Goal: Feedback & Contribution: Contribute content

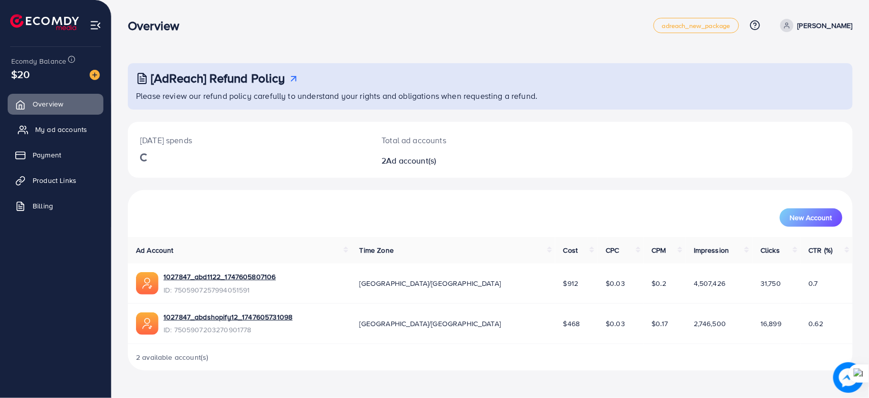
click at [73, 132] on span "My ad accounts" at bounding box center [61, 129] width 52 height 10
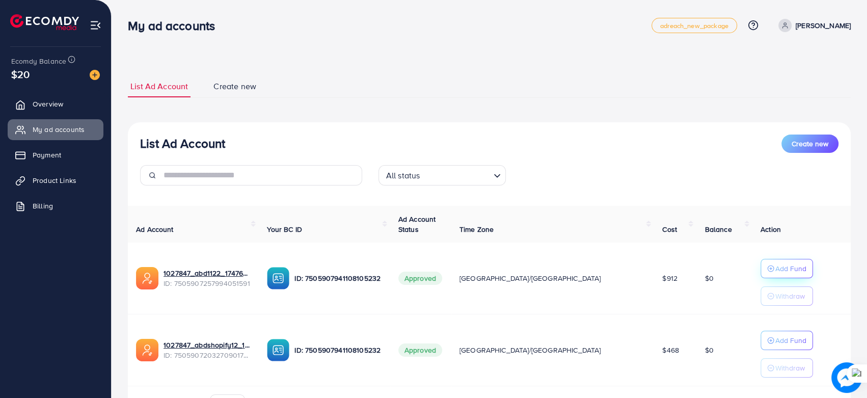
click at [767, 267] on icon "button" at bounding box center [770, 268] width 7 height 7
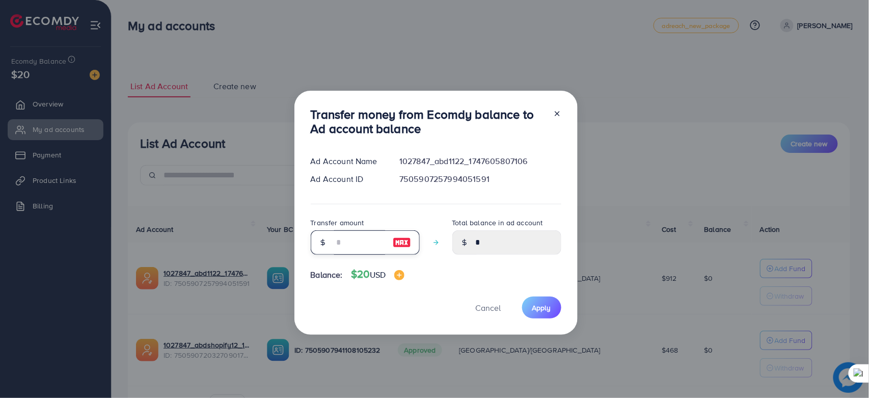
click at [350, 239] on input "number" at bounding box center [359, 242] width 51 height 24
type input "*"
type input "****"
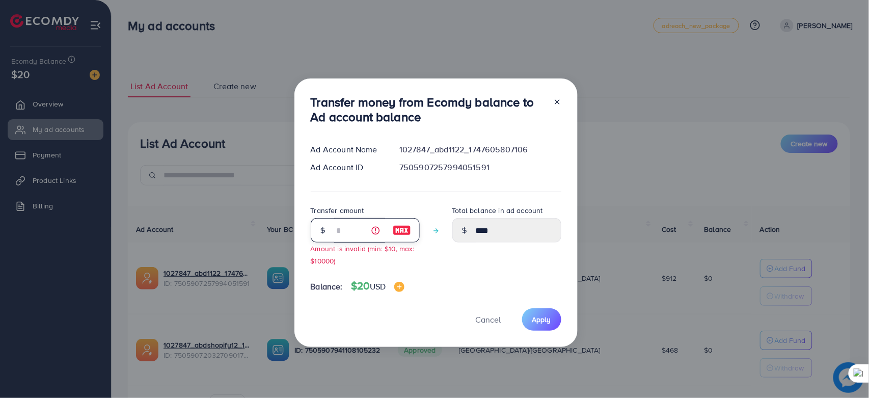
type input "**"
type input "*****"
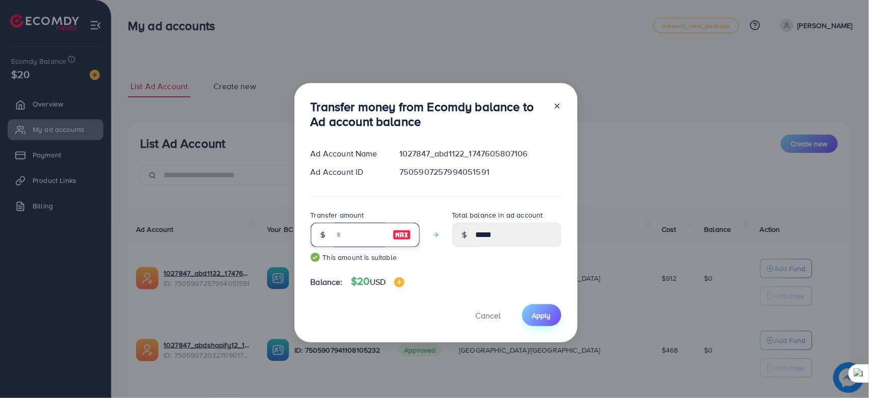
type input "**"
click at [542, 316] on span "Apply" at bounding box center [541, 315] width 19 height 10
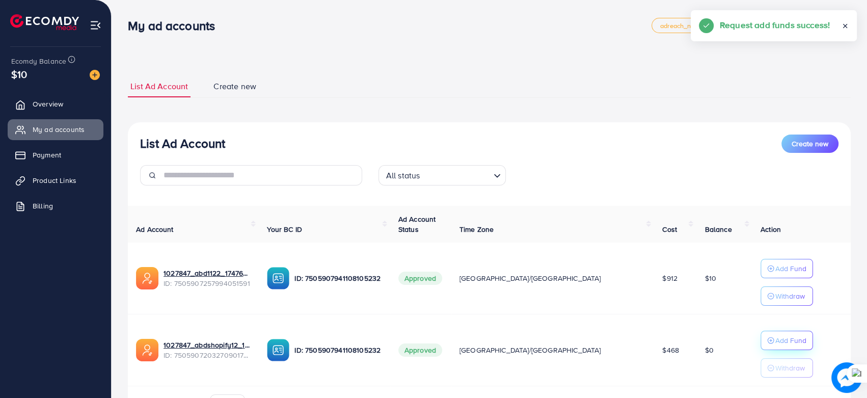
click at [775, 340] on p "Add Fund" at bounding box center [790, 340] width 31 height 12
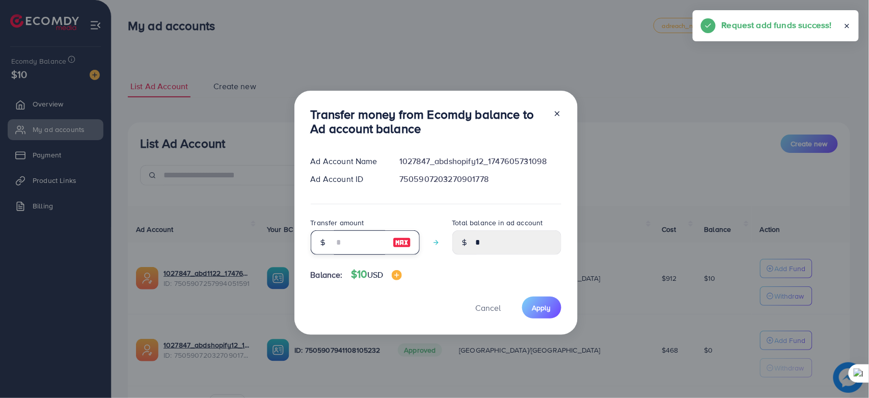
click at [348, 236] on input "number" at bounding box center [359, 242] width 51 height 24
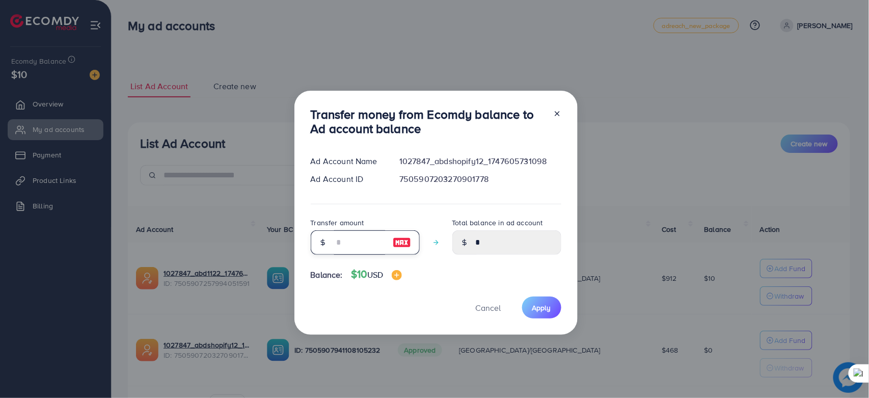
type input "*"
type input "****"
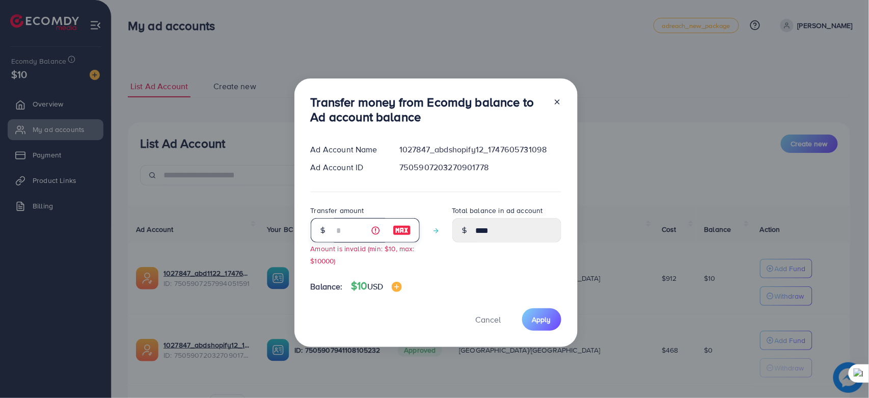
type input "**"
type input "*****"
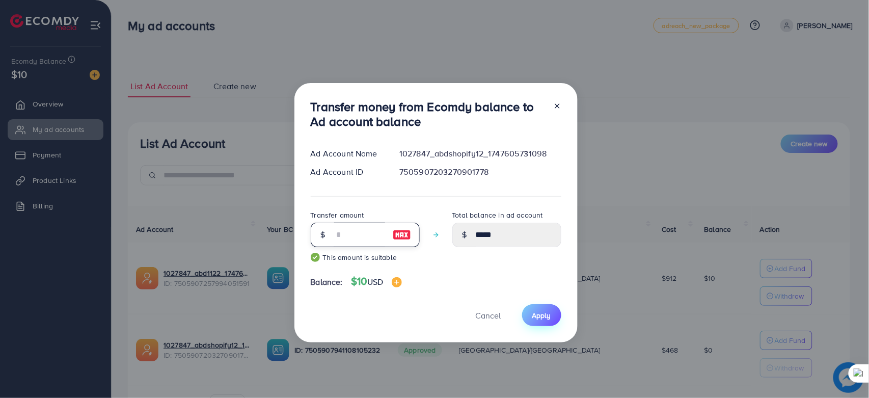
type input "**"
click at [555, 319] on button "Apply" at bounding box center [541, 315] width 39 height 22
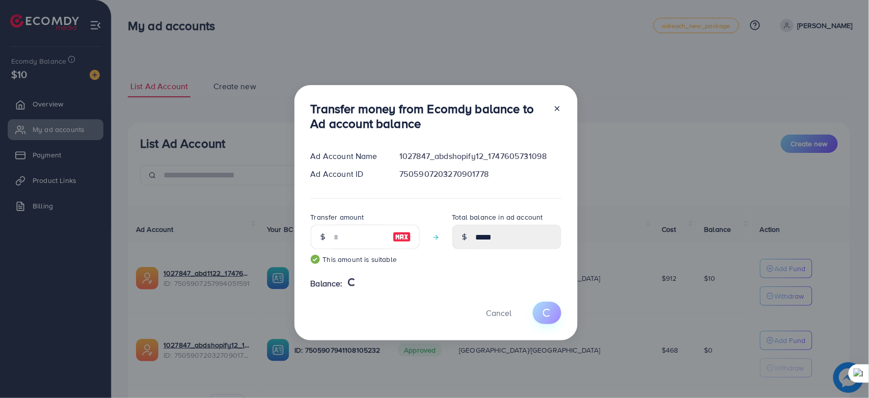
type input "*"
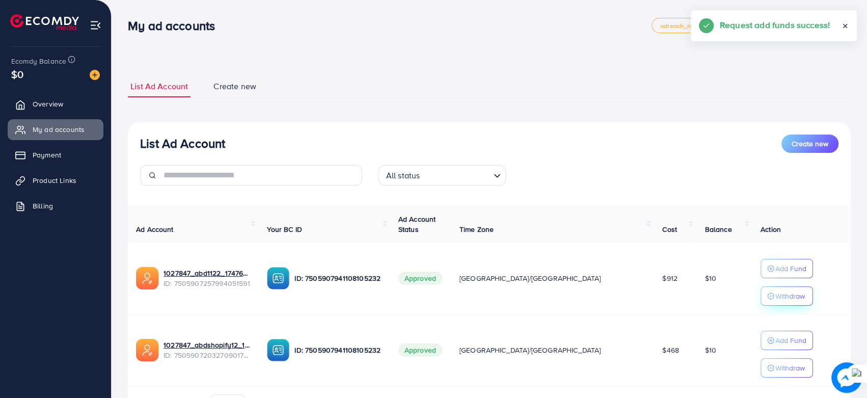
click at [767, 300] on div "Withdraw" at bounding box center [786, 296] width 39 height 12
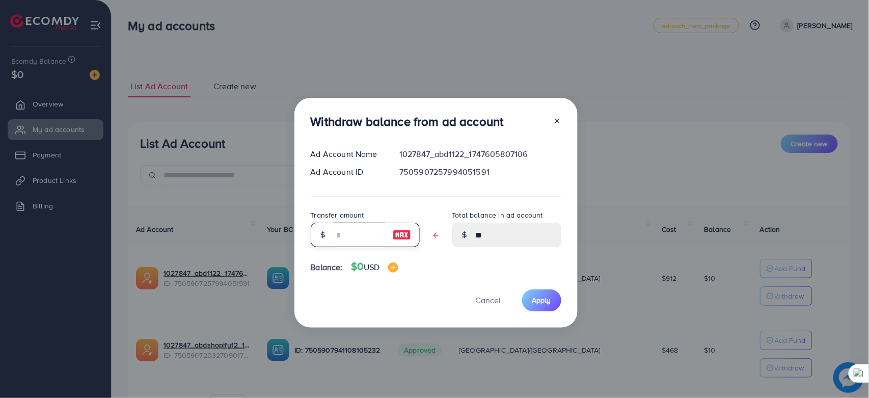
click at [360, 230] on input "text" at bounding box center [359, 235] width 51 height 24
type input "*"
type input "****"
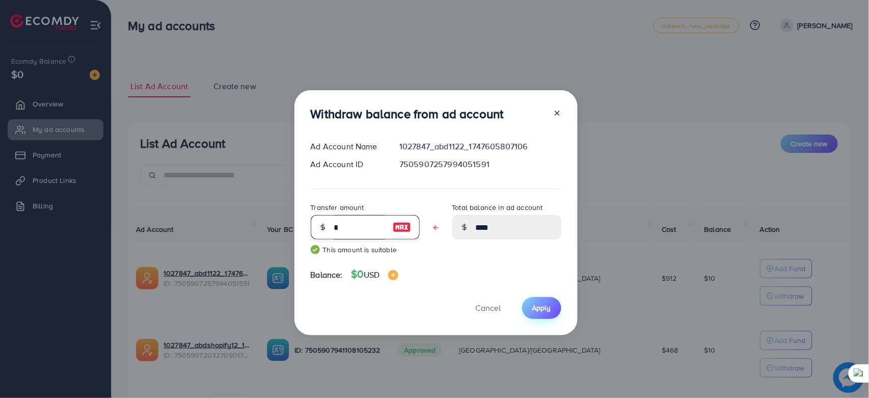
type input "*"
click at [533, 298] on button "Apply" at bounding box center [541, 308] width 39 height 22
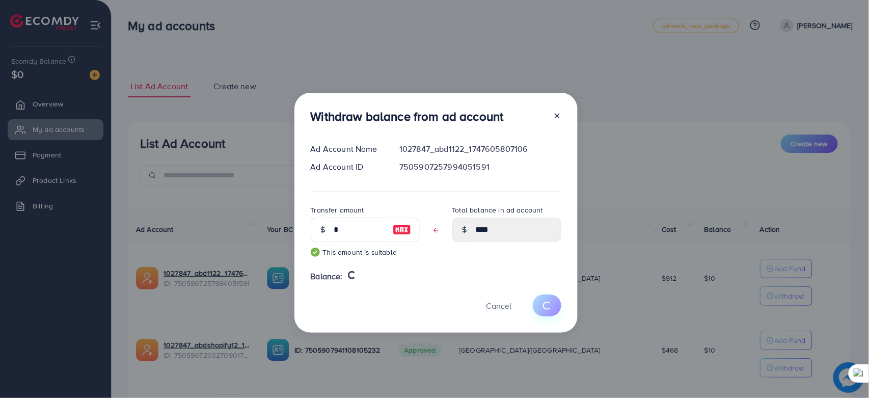
type input "**"
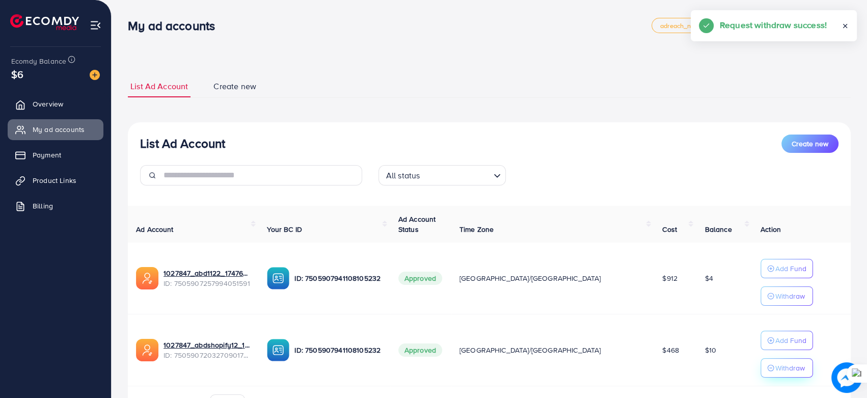
click at [775, 362] on p "Withdraw" at bounding box center [790, 368] width 30 height 12
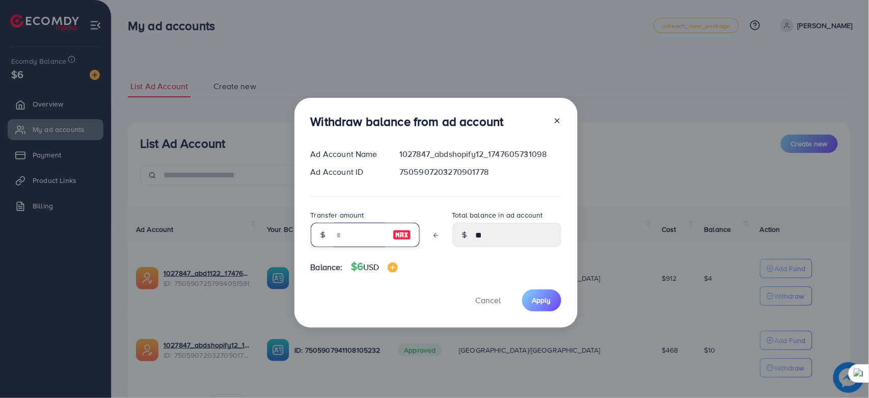
click at [355, 231] on input "text" at bounding box center [359, 235] width 51 height 24
type input "*"
type input "****"
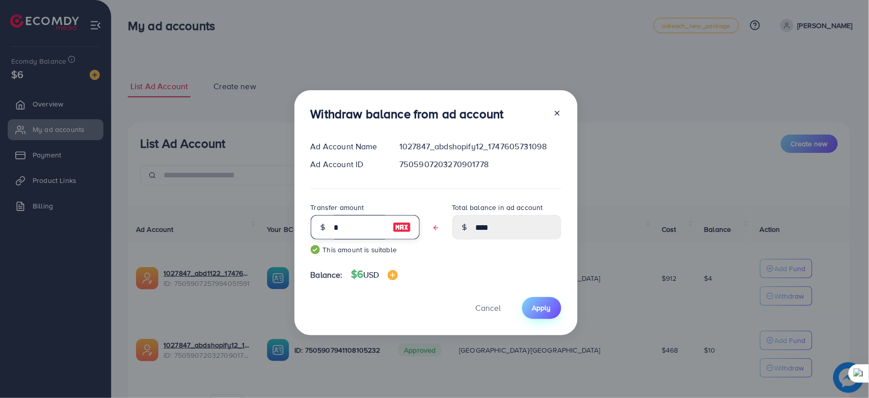
type input "*"
click at [538, 311] on span "Apply" at bounding box center [541, 308] width 19 height 10
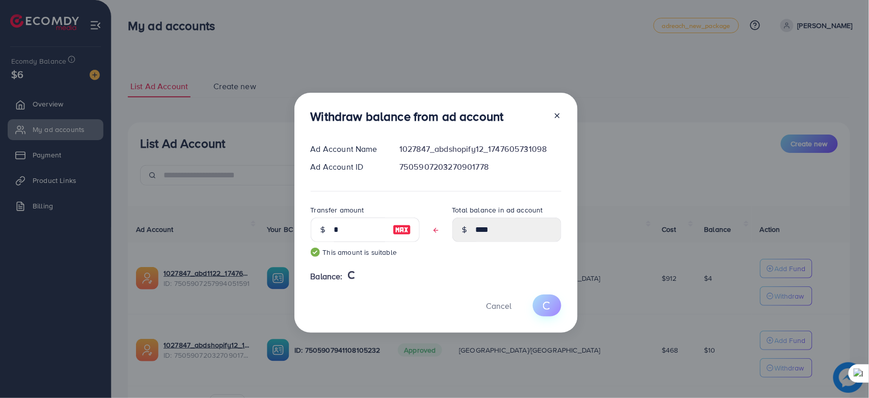
type input "**"
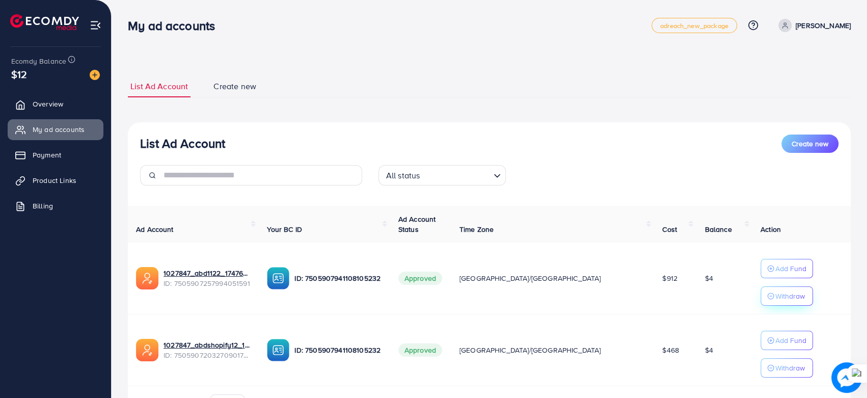
click at [775, 297] on p "Withdraw" at bounding box center [790, 296] width 30 height 12
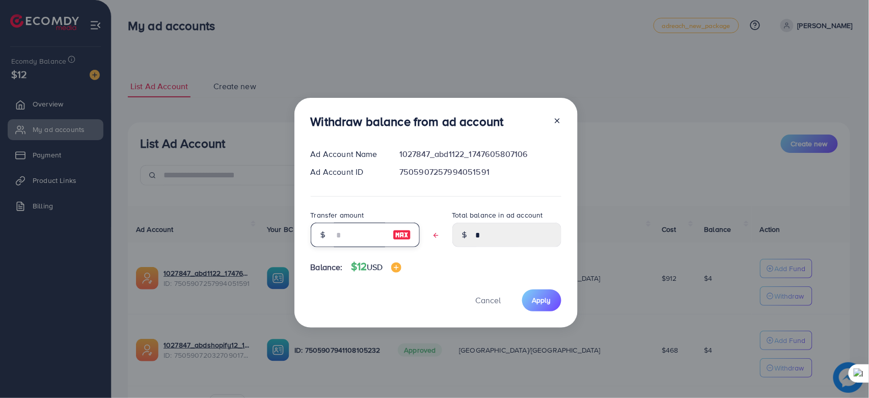
click at [359, 242] on input "text" at bounding box center [359, 235] width 51 height 24
type input "*"
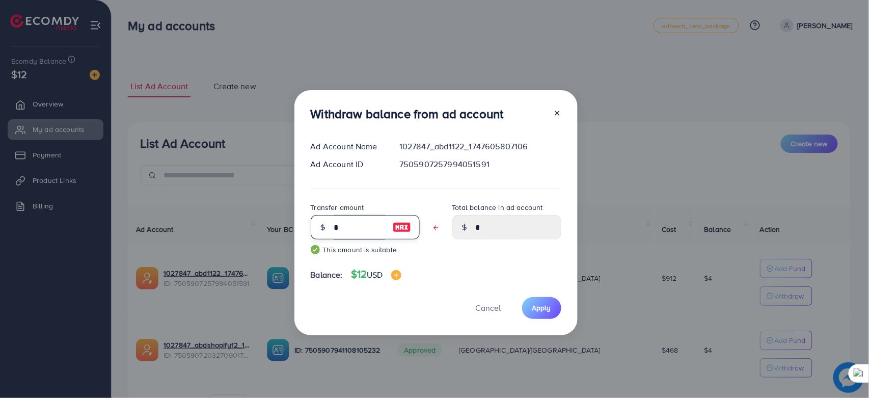
type input "****"
type input "*"
click at [552, 312] on button "Apply" at bounding box center [541, 308] width 39 height 22
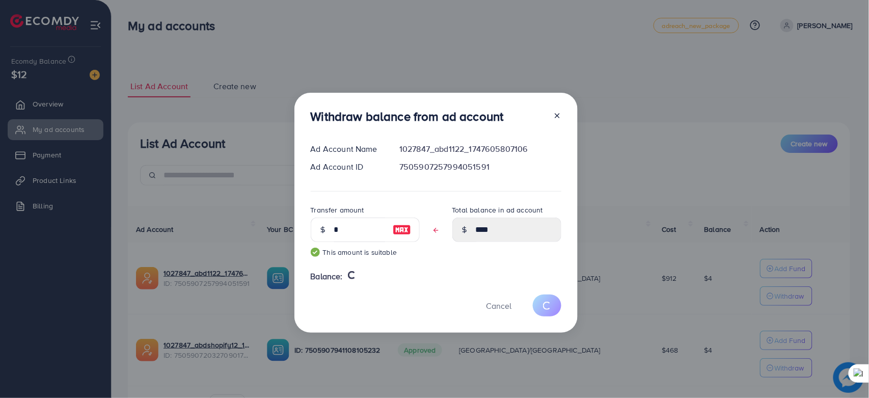
type input "*"
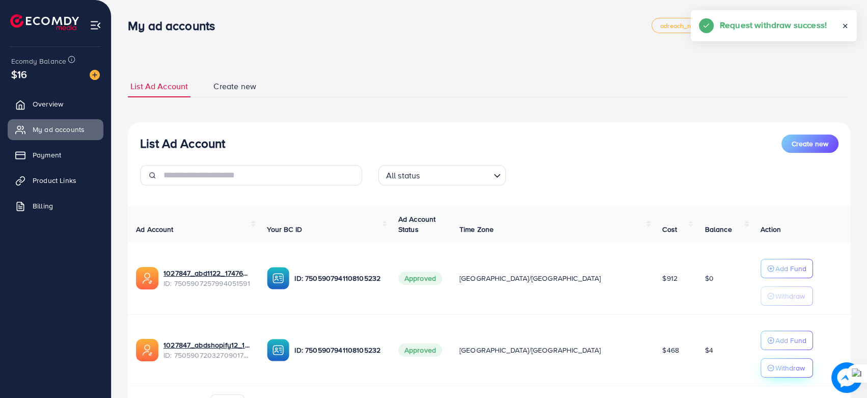
click at [775, 364] on p "Withdraw" at bounding box center [790, 368] width 30 height 12
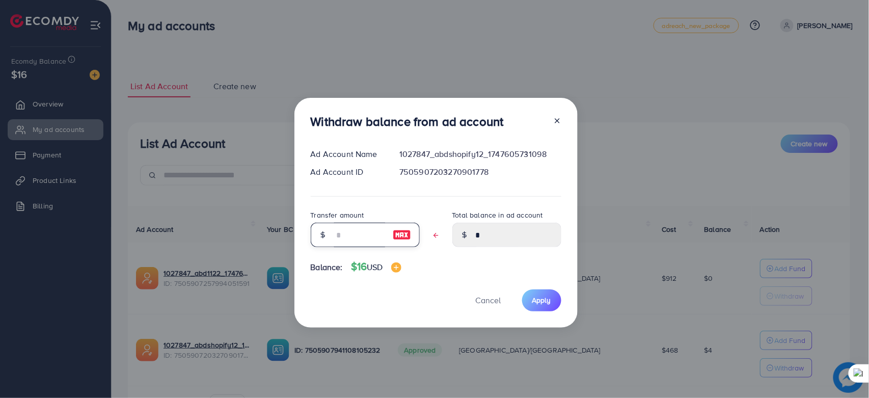
click at [346, 231] on input "text" at bounding box center [359, 235] width 51 height 24
type input "*"
type input "****"
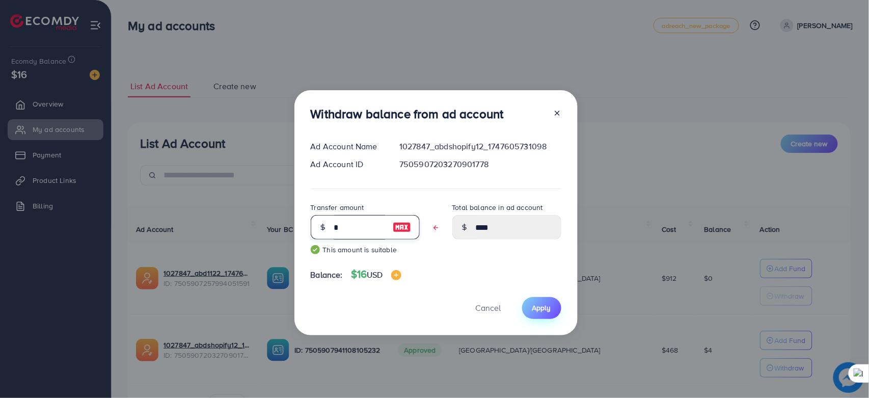
type input "*"
click at [538, 303] on span "Apply" at bounding box center [541, 308] width 19 height 10
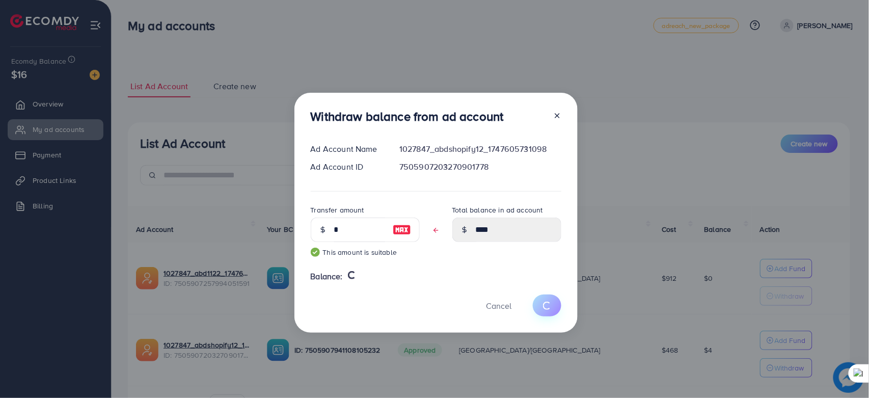
type input "*"
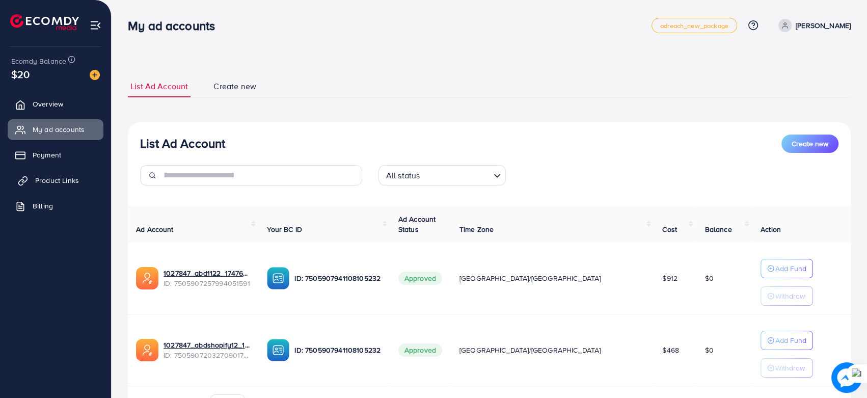
click at [50, 177] on span "Product Links" at bounding box center [57, 180] width 44 height 10
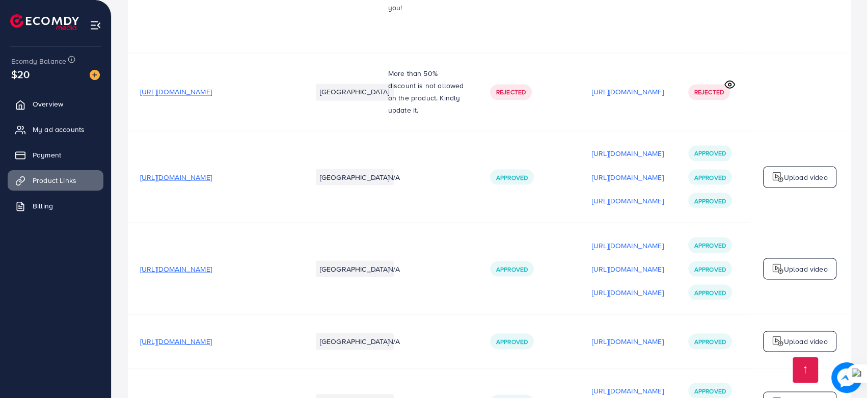
scroll to position [3236, 0]
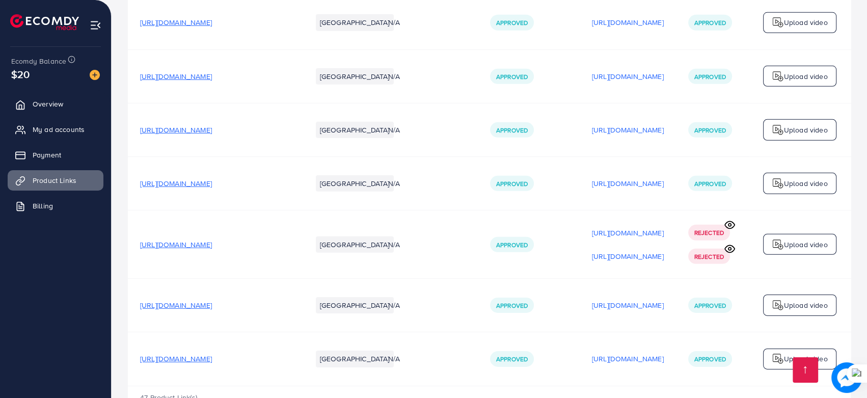
click at [212, 178] on span "[URL][DOMAIN_NAME]" at bounding box center [176, 183] width 72 height 10
click at [664, 177] on p "[URL][DOMAIN_NAME]" at bounding box center [628, 183] width 72 height 12
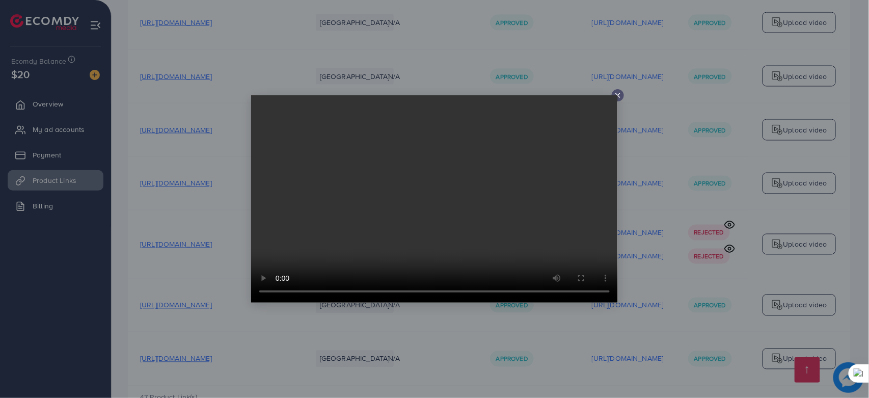
click at [619, 95] on line at bounding box center [618, 95] width 4 height 4
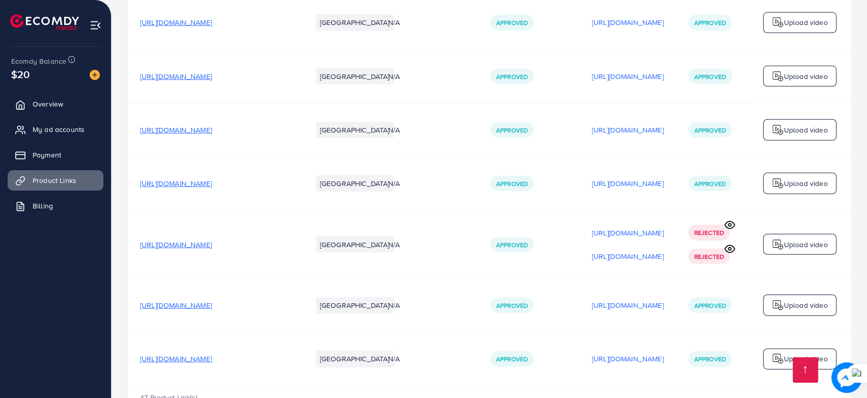
click at [803, 177] on p "Upload video" at bounding box center [806, 183] width 44 height 12
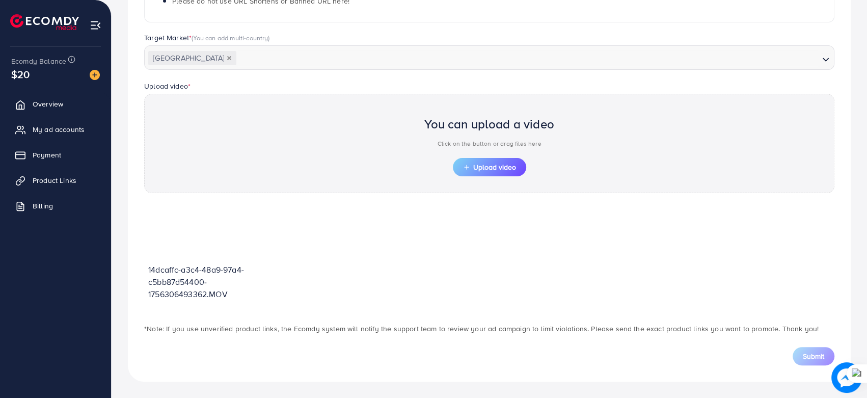
scroll to position [259, 0]
click at [507, 167] on span "Upload video" at bounding box center [489, 168] width 53 height 7
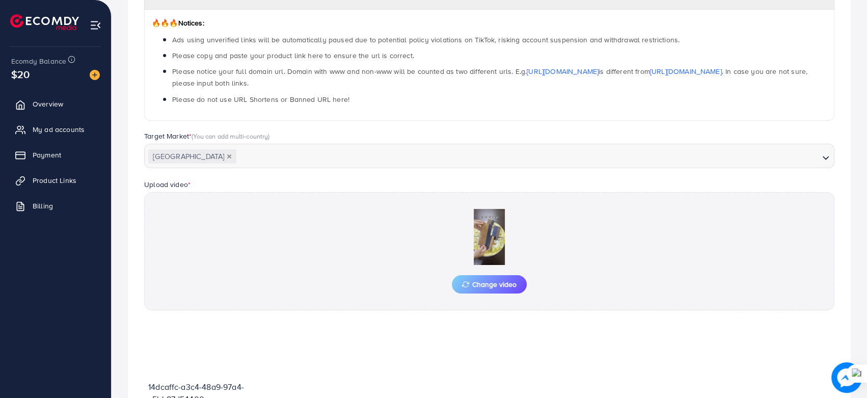
scroll to position [278, 0]
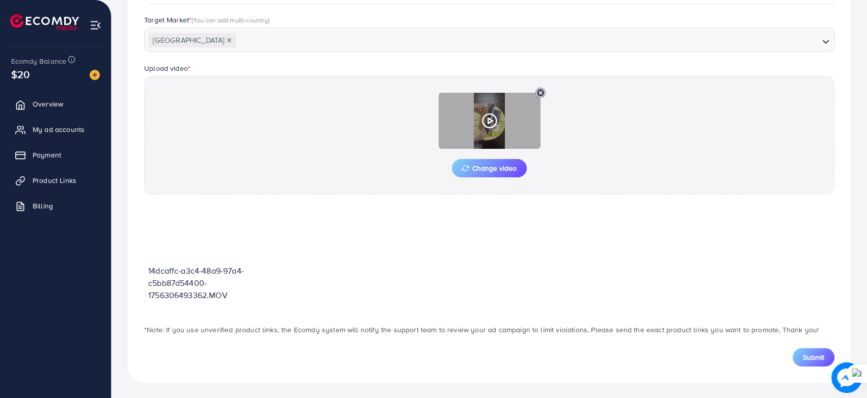
click at [479, 118] on div at bounding box center [490, 121] width 102 height 56
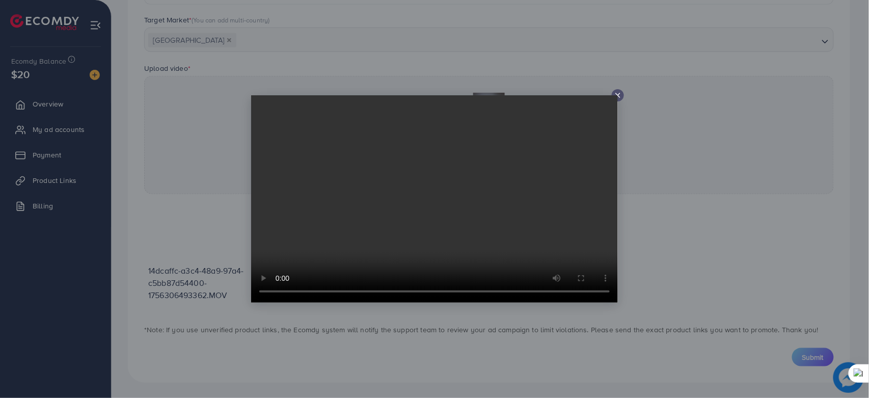
click at [617, 97] on video at bounding box center [434, 198] width 367 height 207
click at [617, 93] on icon at bounding box center [618, 95] width 8 height 8
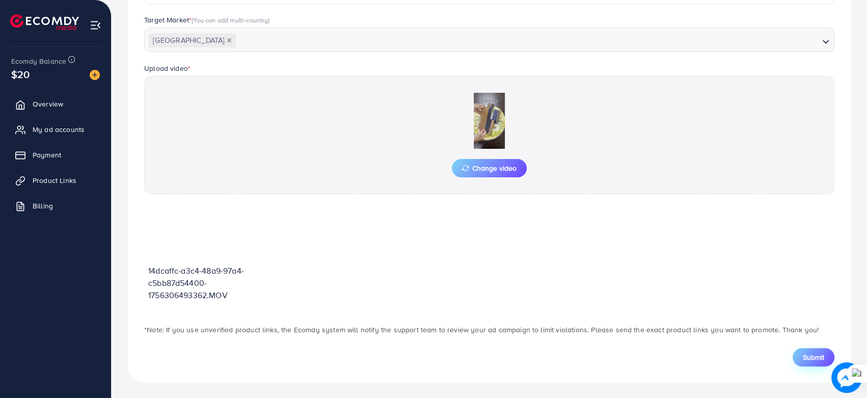
click at [807, 354] on span "Submit" at bounding box center [813, 357] width 21 height 10
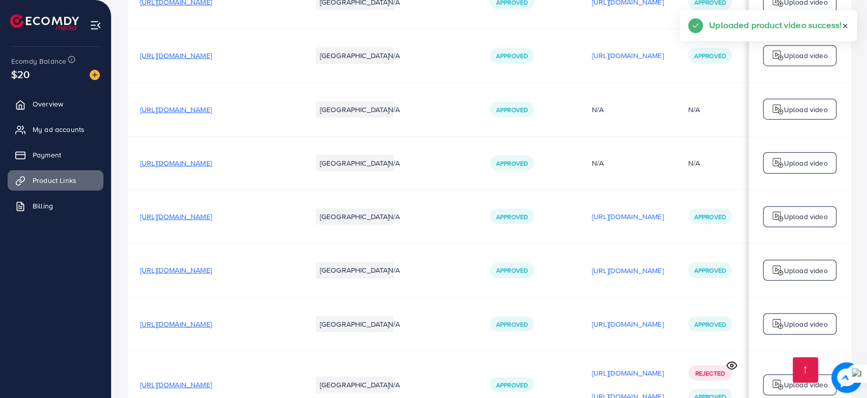
scroll to position [3251, 0]
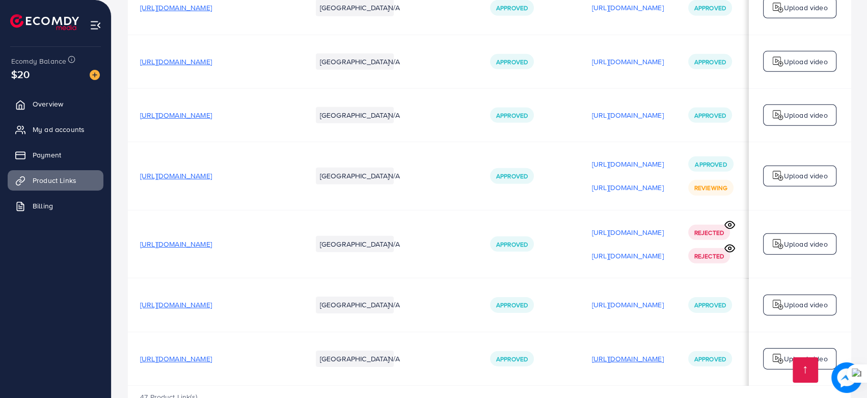
click at [657, 353] on p "[URL][DOMAIN_NAME]" at bounding box center [628, 359] width 72 height 12
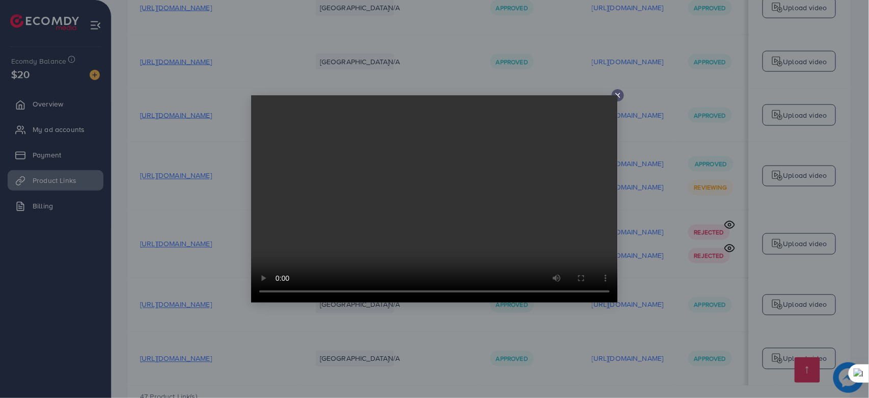
click at [619, 94] on line at bounding box center [618, 95] width 4 height 4
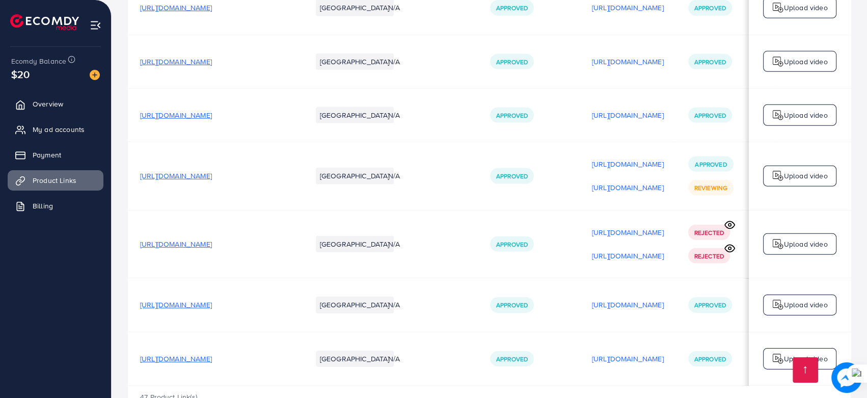
click at [792, 353] on p "Upload video" at bounding box center [806, 359] width 44 height 12
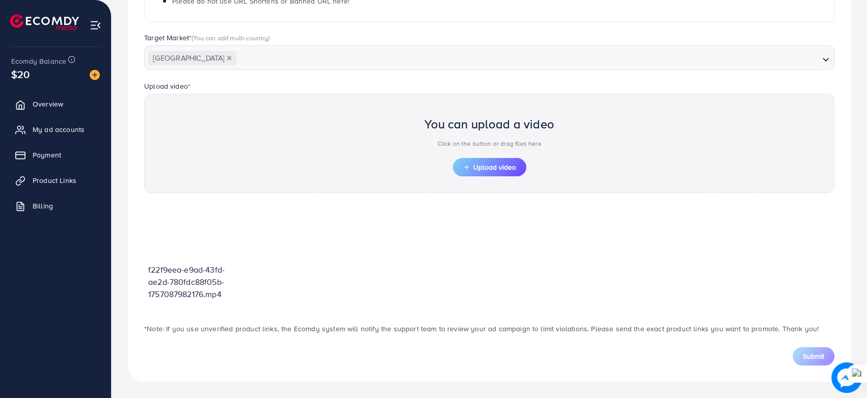
scroll to position [259, 0]
click at [486, 169] on span "Upload video" at bounding box center [489, 168] width 53 height 7
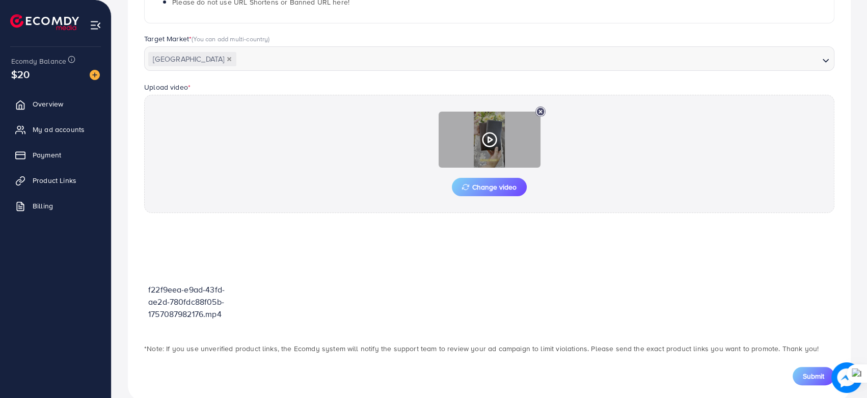
click at [488, 139] on polygon at bounding box center [490, 140] width 4 height 6
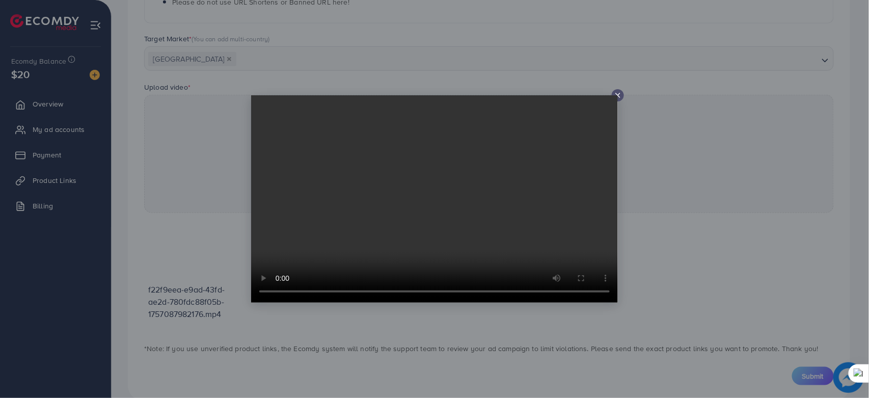
click at [617, 94] on icon at bounding box center [618, 95] width 8 height 8
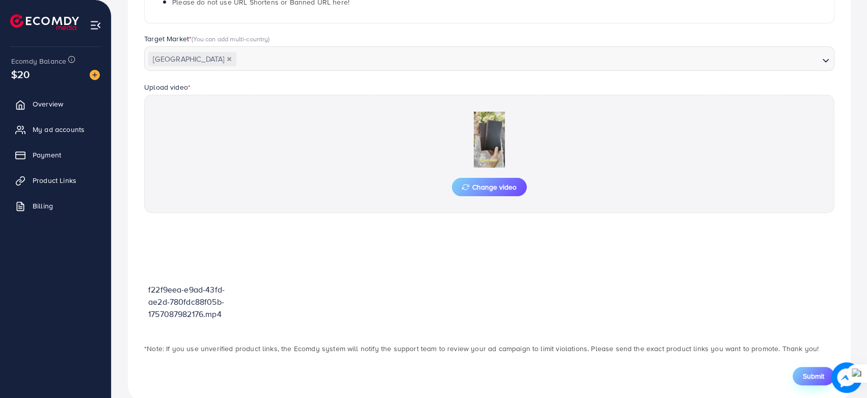
click at [802, 369] on button "Submit" at bounding box center [814, 376] width 42 height 18
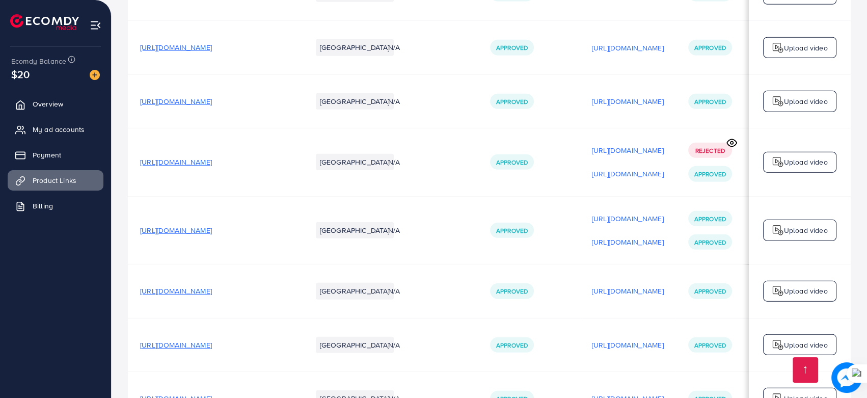
scroll to position [3265, 0]
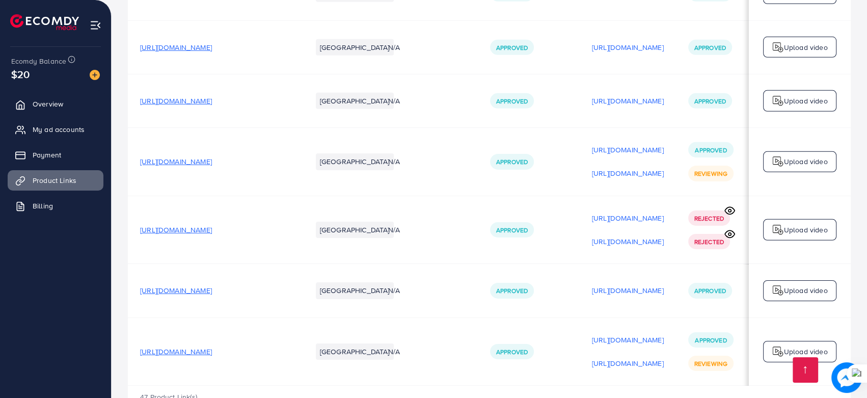
click at [590, 222] on td "[URL][DOMAIN_NAME] [URL][DOMAIN_NAME]" at bounding box center [628, 230] width 96 height 68
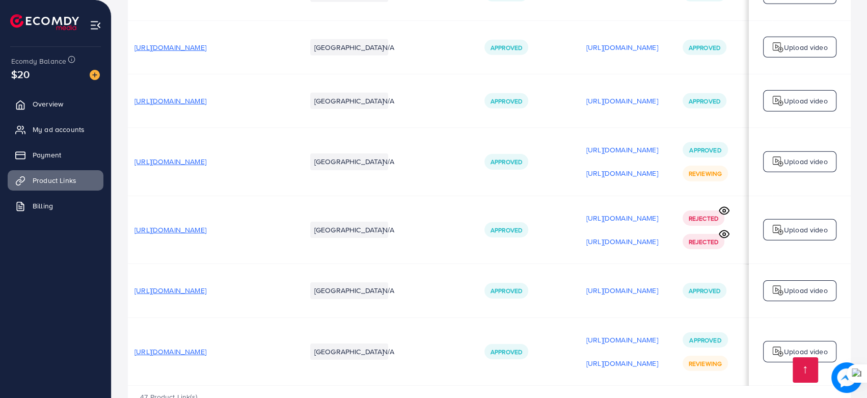
scroll to position [0, 0]
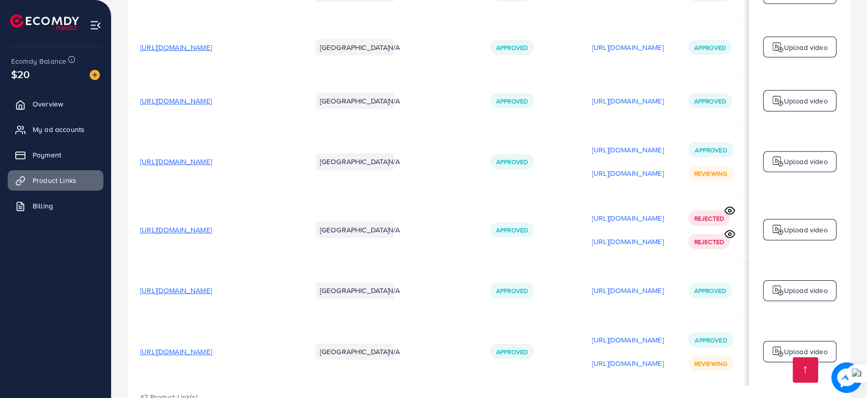
click at [212, 346] on span "[URL][DOMAIN_NAME]" at bounding box center [176, 351] width 72 height 10
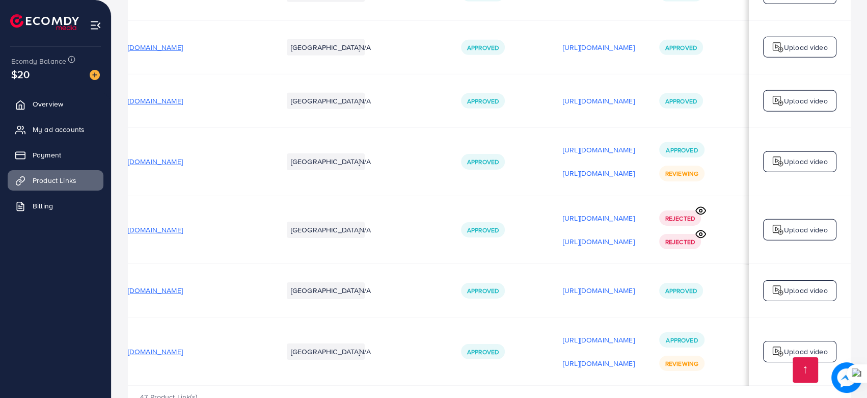
scroll to position [0, 84]
click at [563, 357] on p "[URL][DOMAIN_NAME]" at bounding box center [599, 363] width 72 height 12
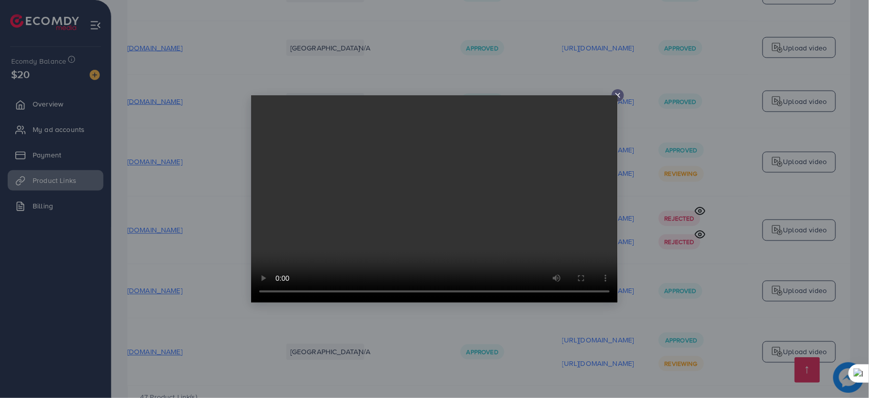
click at [617, 91] on icon at bounding box center [618, 95] width 8 height 8
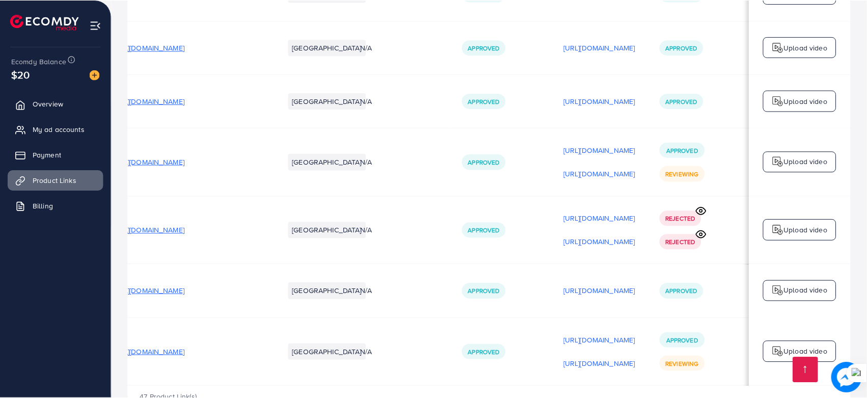
scroll to position [0, 82]
